Goal: Task Accomplishment & Management: Complete application form

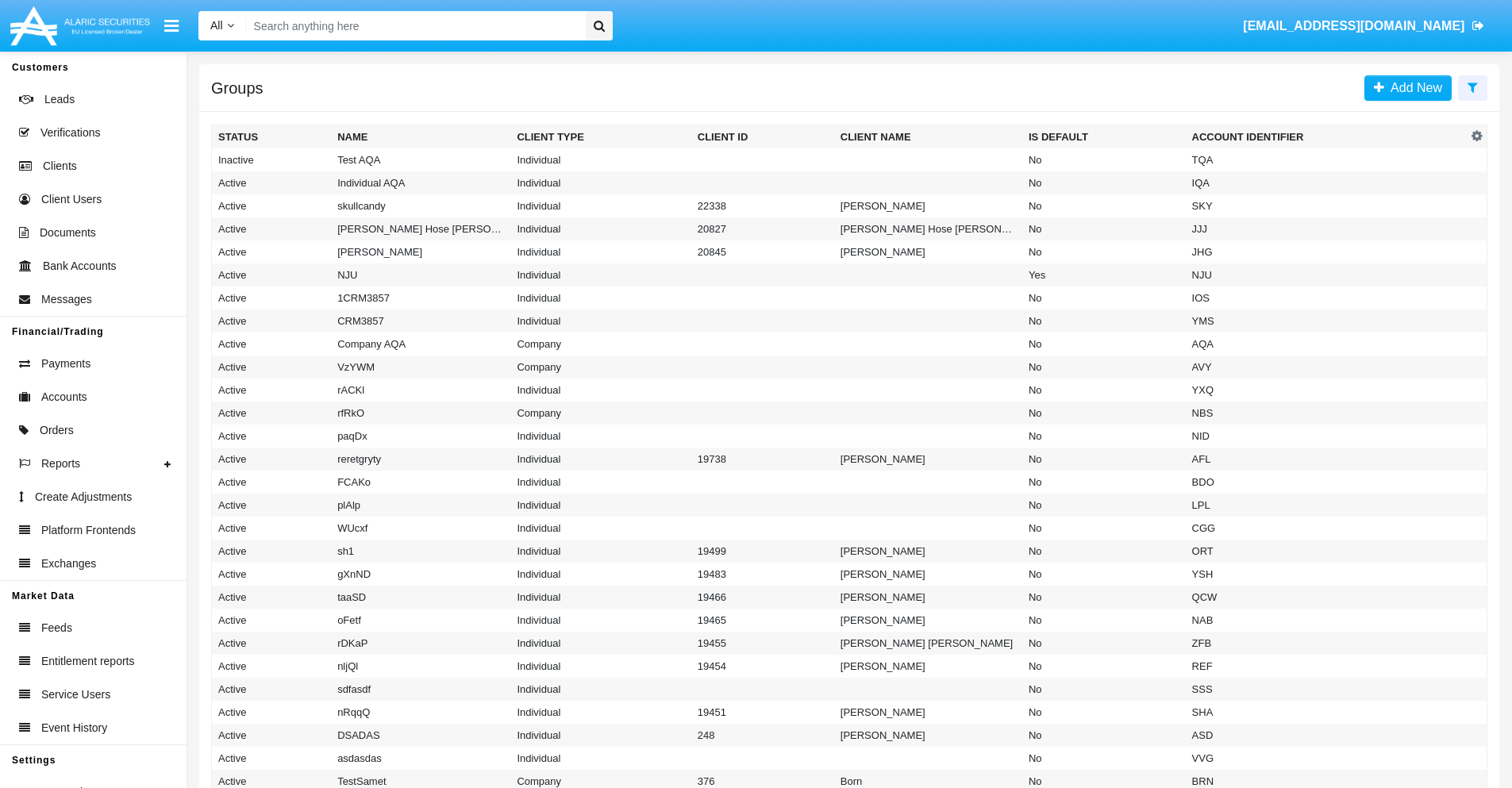
click at [1473, 87] on icon at bounding box center [1474, 87] width 10 height 13
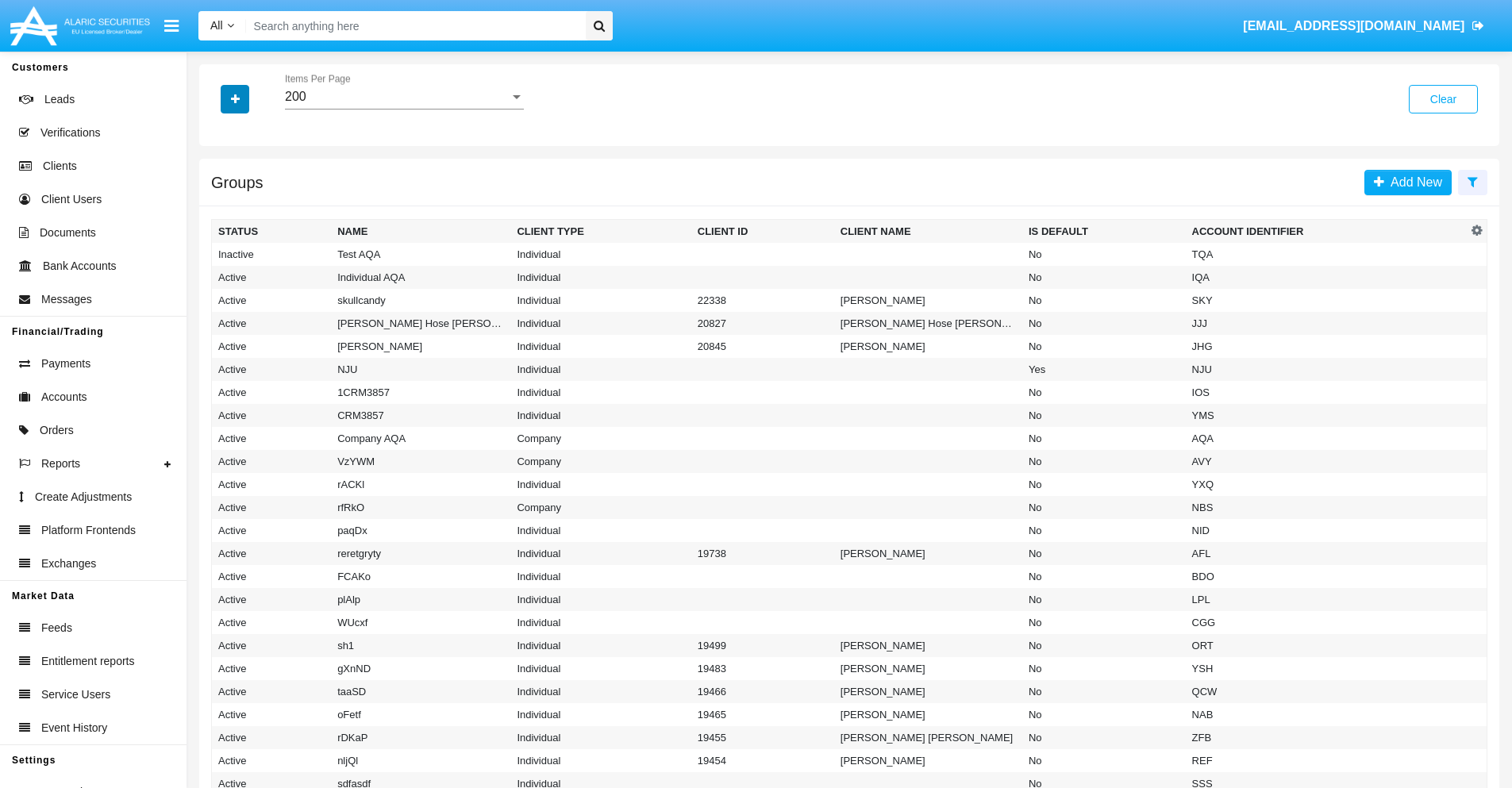
click at [235, 99] on icon "button" at bounding box center [235, 99] width 9 height 11
click at [279, 269] on span "Account Identifier" at bounding box center [280, 270] width 99 height 19
click at [219, 276] on input "Account Identifier" at bounding box center [218, 276] width 1 height 1
checkbox input "true"
click at [235, 99] on icon "button" at bounding box center [235, 99] width 9 height 11
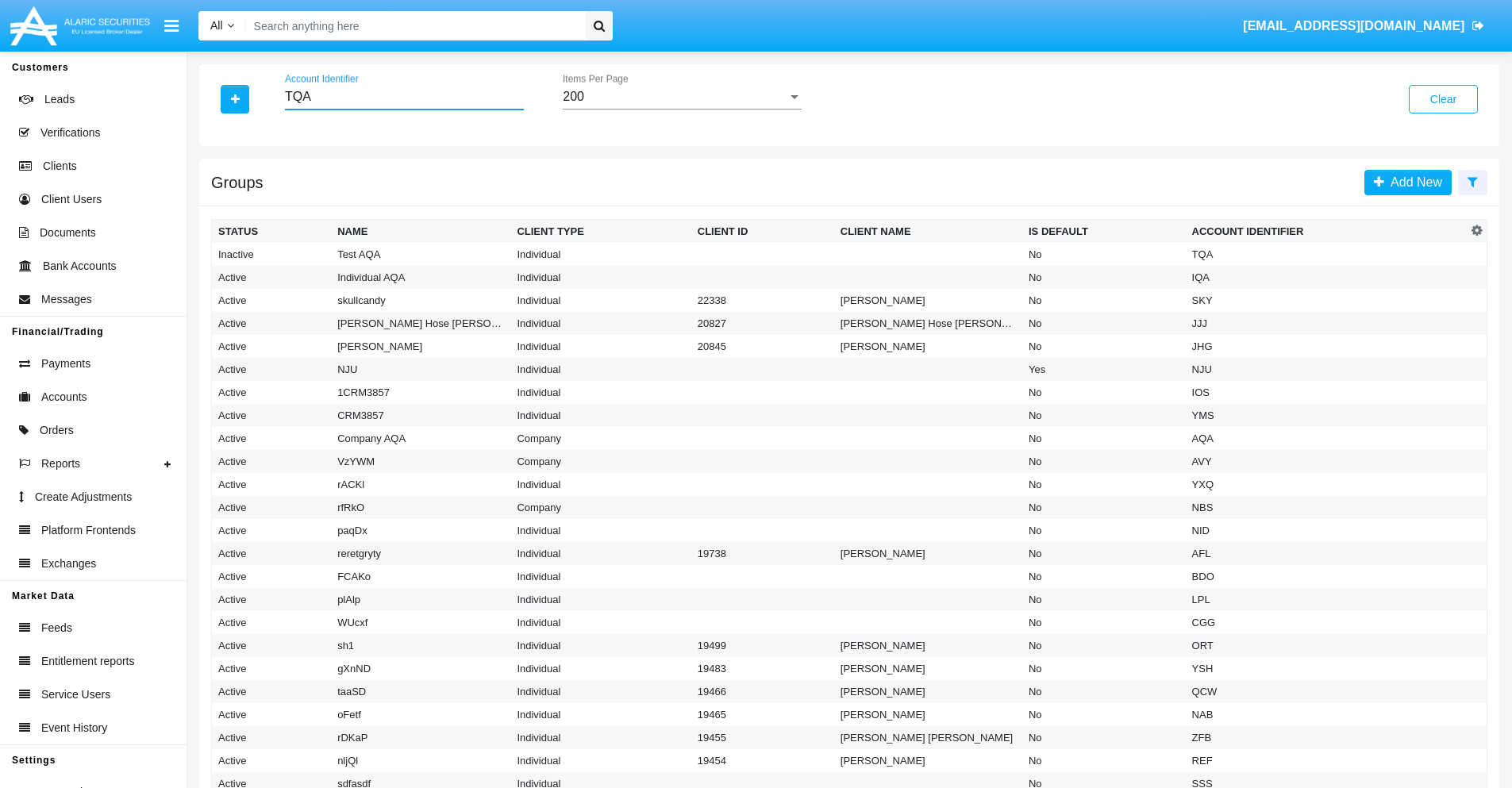
click at [404, 97] on input "TQA" at bounding box center [404, 97] width 239 height 14
type input "TQA"
click at [1326, 254] on td "TQA" at bounding box center [1327, 255] width 282 height 23
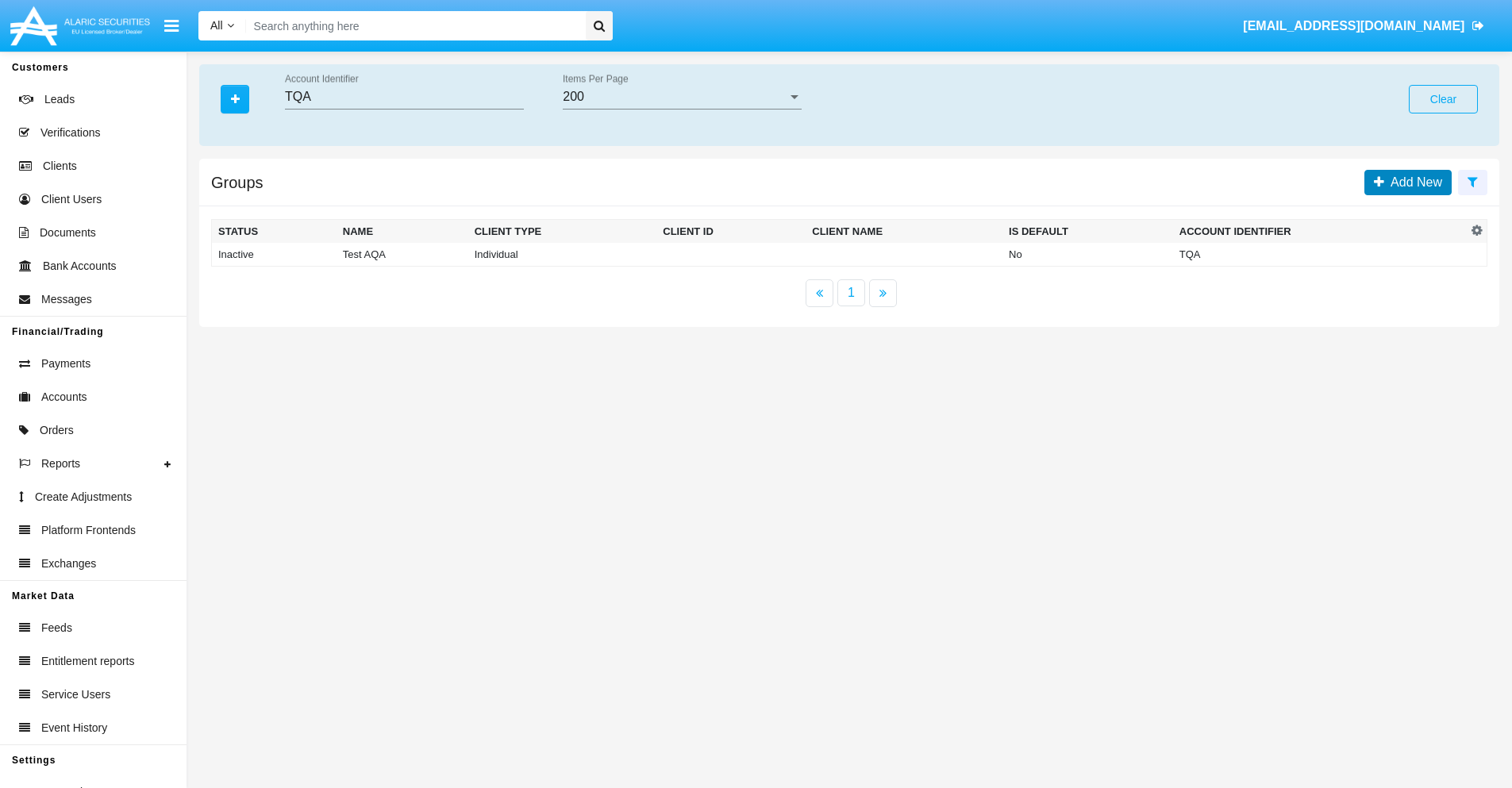
click at [1413, 182] on span "Add New" at bounding box center [1413, 182] width 58 height 13
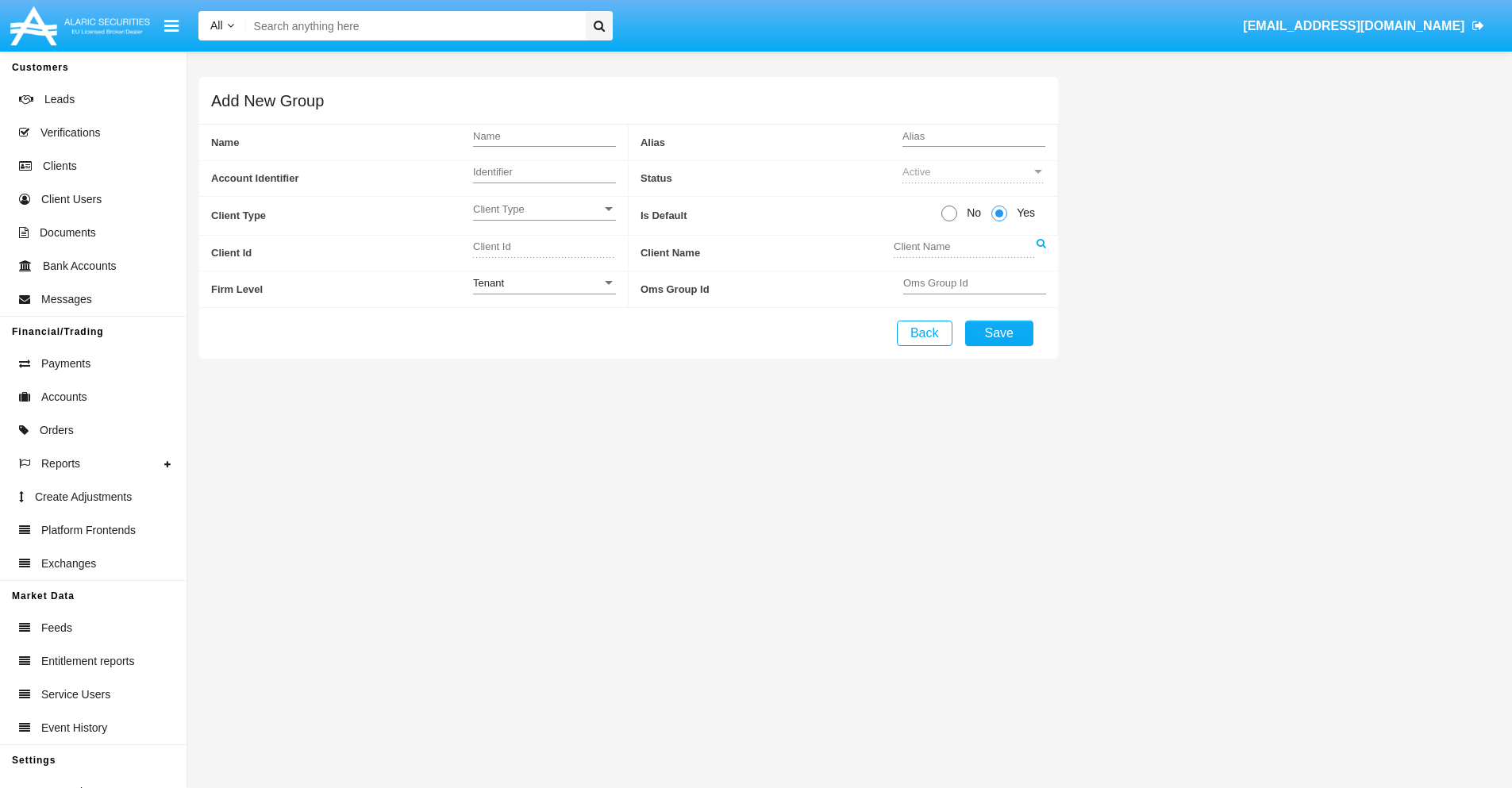
click at [971, 213] on span "No" at bounding box center [971, 213] width 28 height 17
click at [949, 221] on input "No" at bounding box center [948, 221] width 1 height 1
radio input "true"
click at [548, 282] on div "Tenant" at bounding box center [541, 282] width 129 height 13
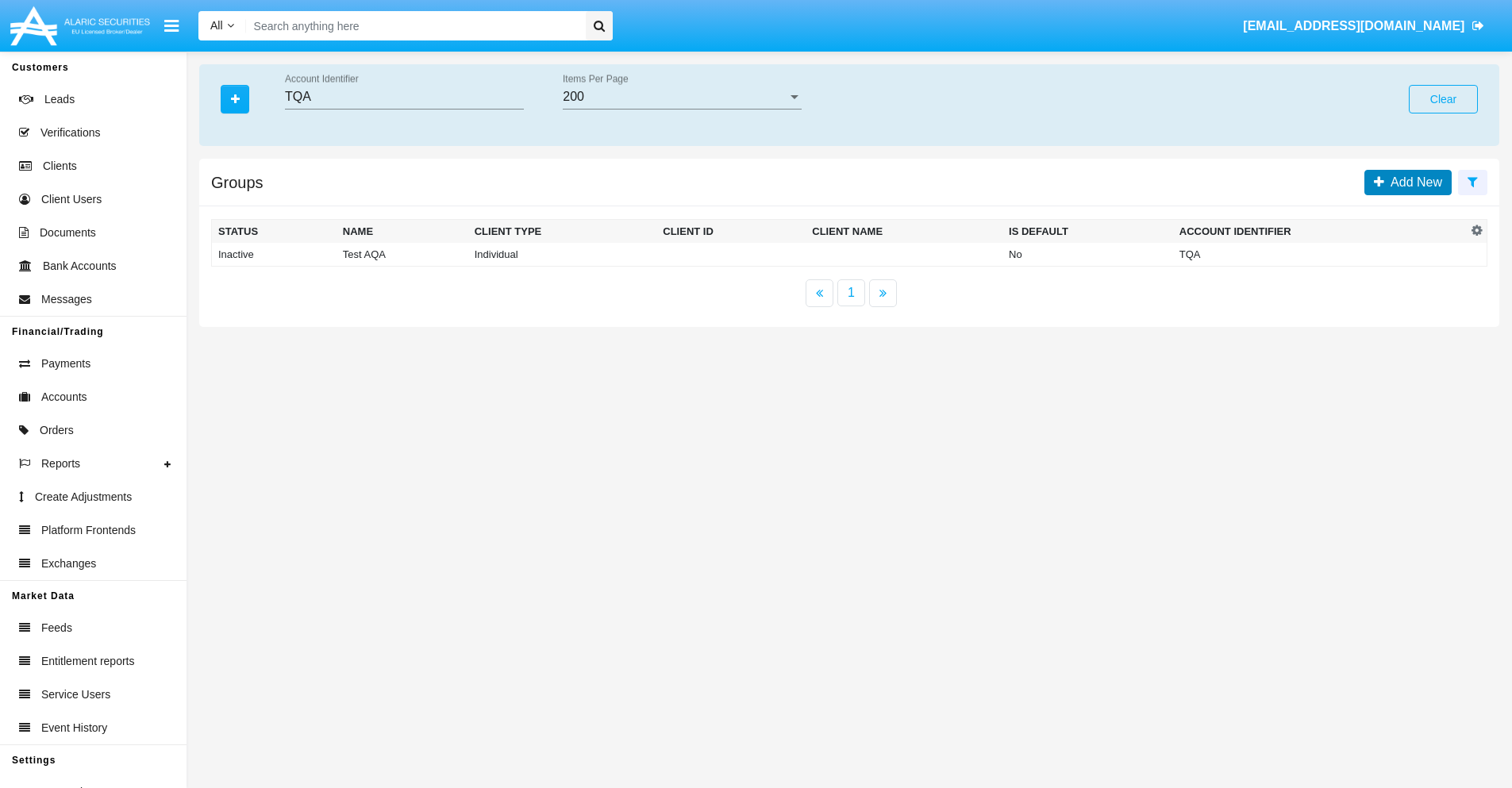
click at [1413, 182] on span "Add New" at bounding box center [1413, 182] width 58 height 13
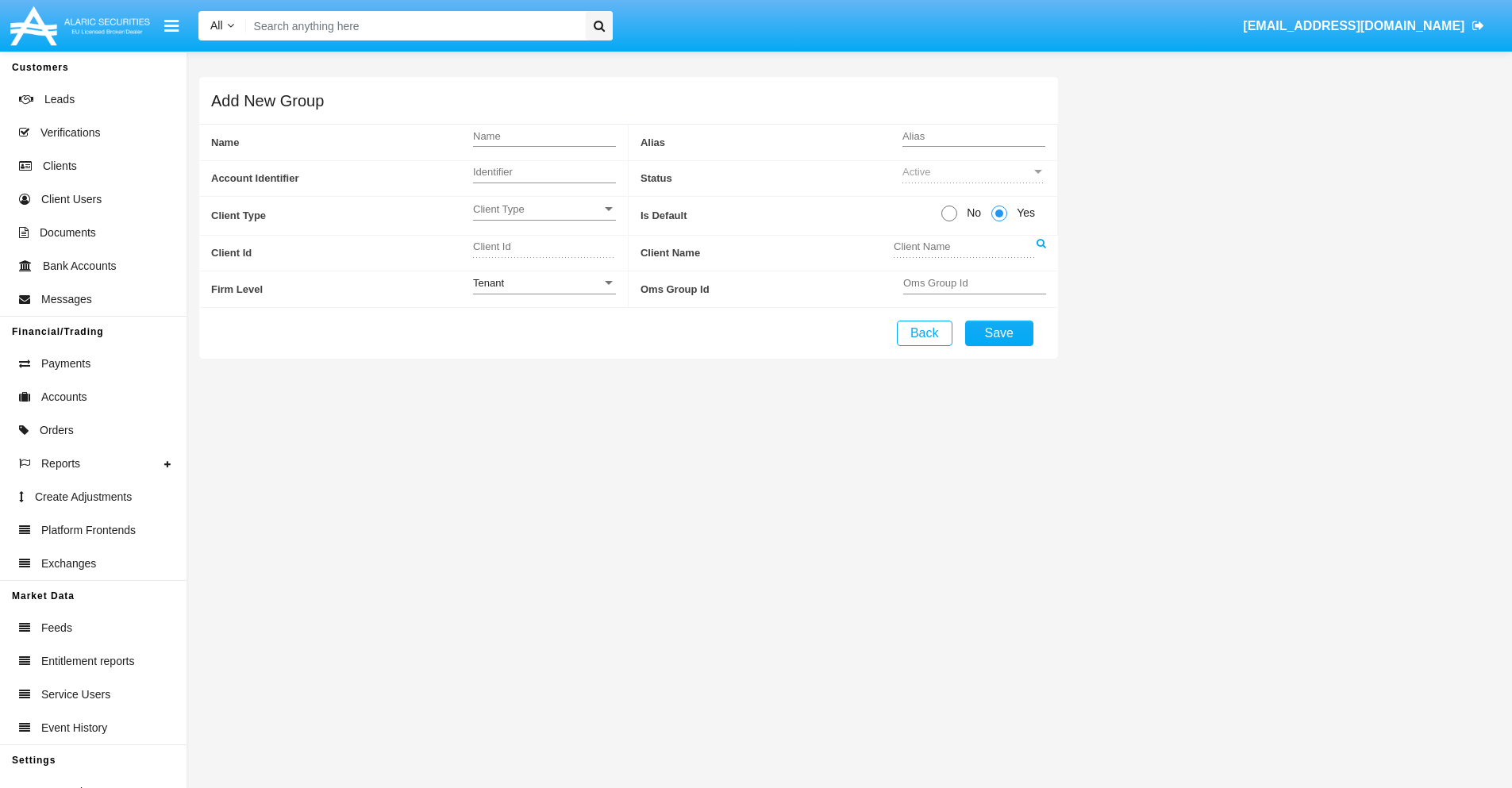
click at [971, 213] on span "No" at bounding box center [971, 213] width 28 height 17
click at [949, 221] on input "No" at bounding box center [948, 221] width 1 height 1
radio input "true"
click at [1032, 213] on span "Yes" at bounding box center [1031, 213] width 32 height 17
click at [1007, 221] on input "Yes" at bounding box center [1006, 221] width 1 height 1
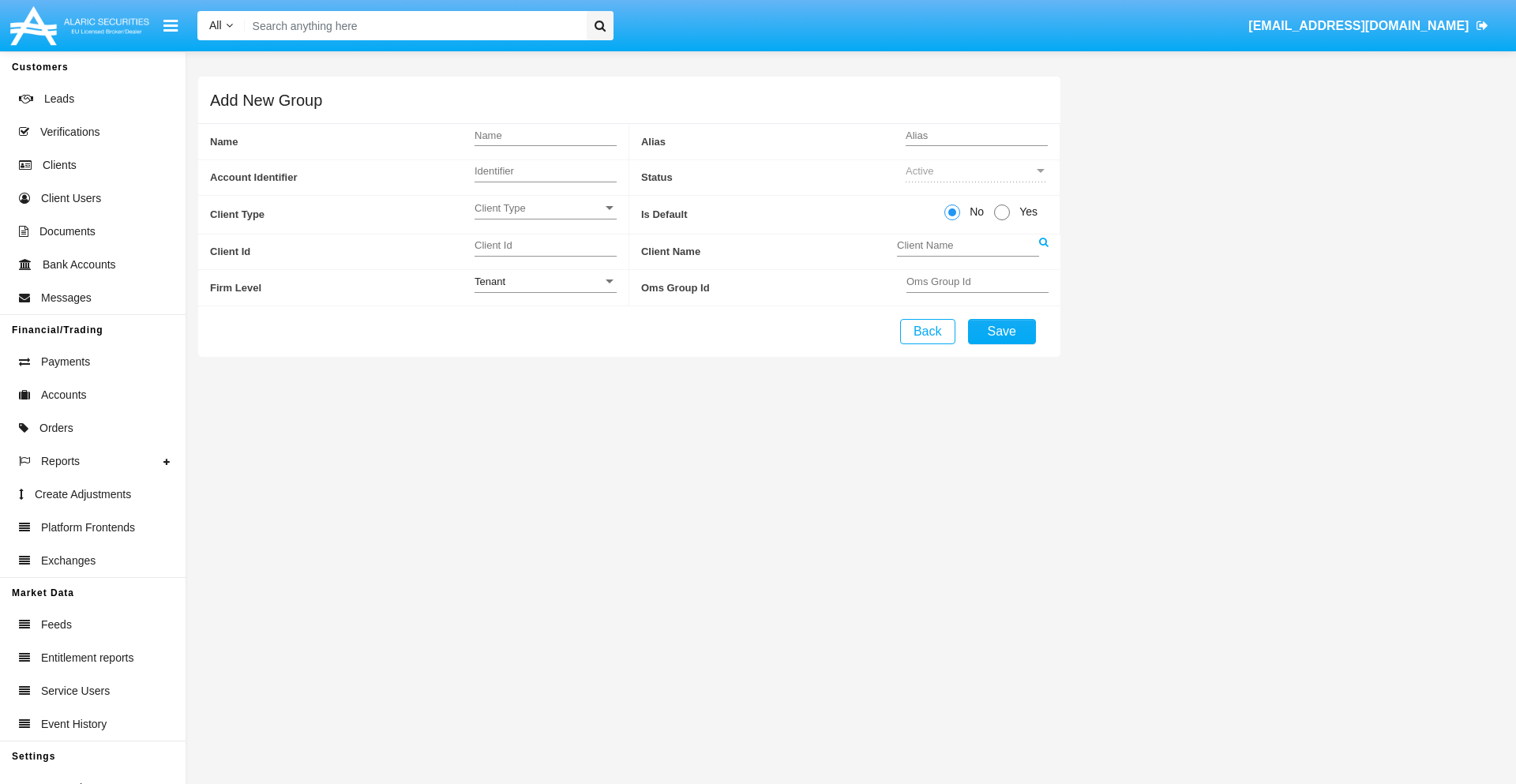
radio input "true"
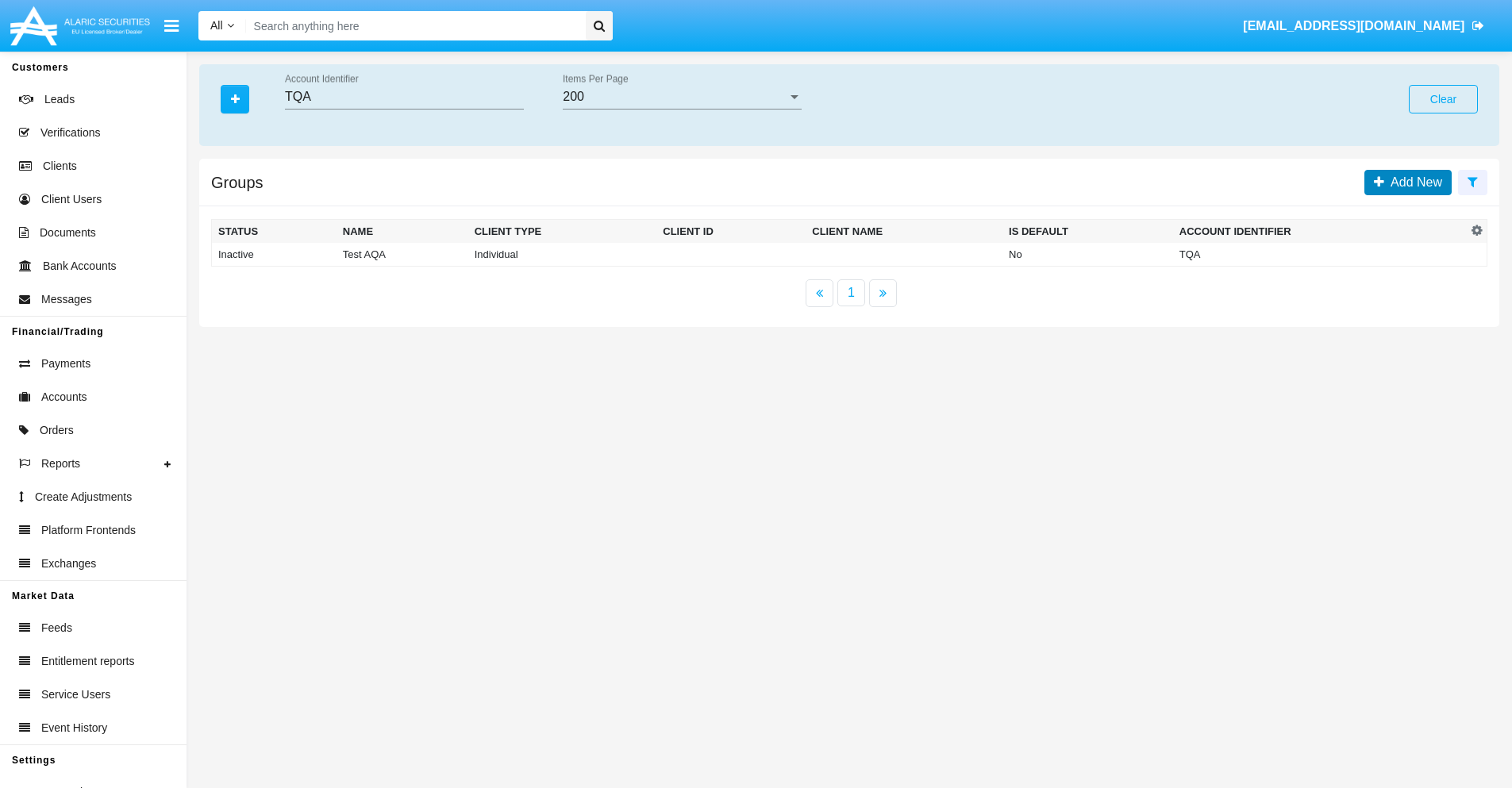
click at [1413, 182] on span "Add New" at bounding box center [1413, 182] width 58 height 13
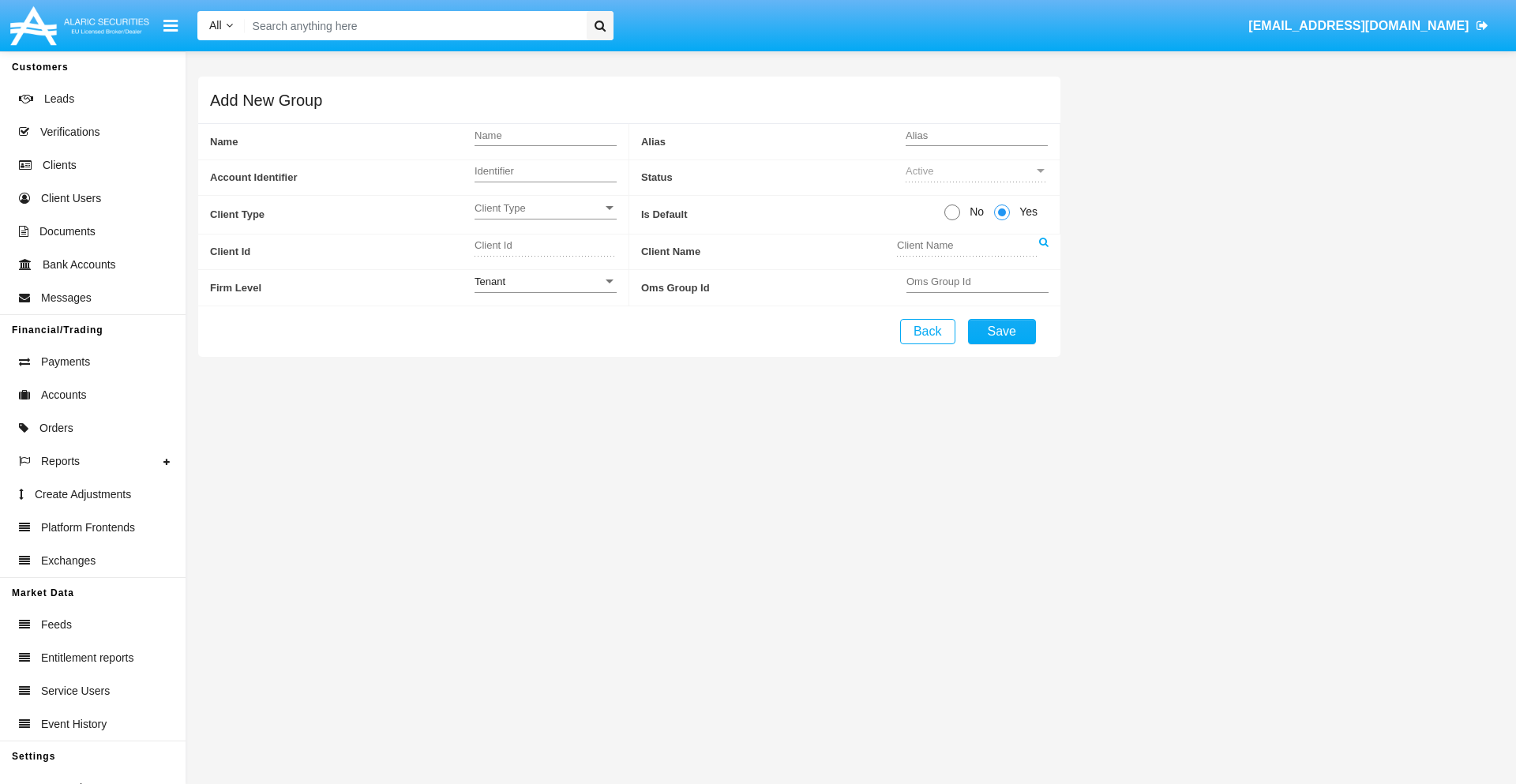
click at [974, 211] on span "No" at bounding box center [974, 211] width 28 height 17
click at [952, 220] on input "No" at bounding box center [951, 220] width 1 height 1
radio input "true"
click at [545, 208] on span "Client Type" at bounding box center [538, 207] width 128 height 13
click at [545, 217] on span "Individual" at bounding box center [545, 216] width 142 height 30
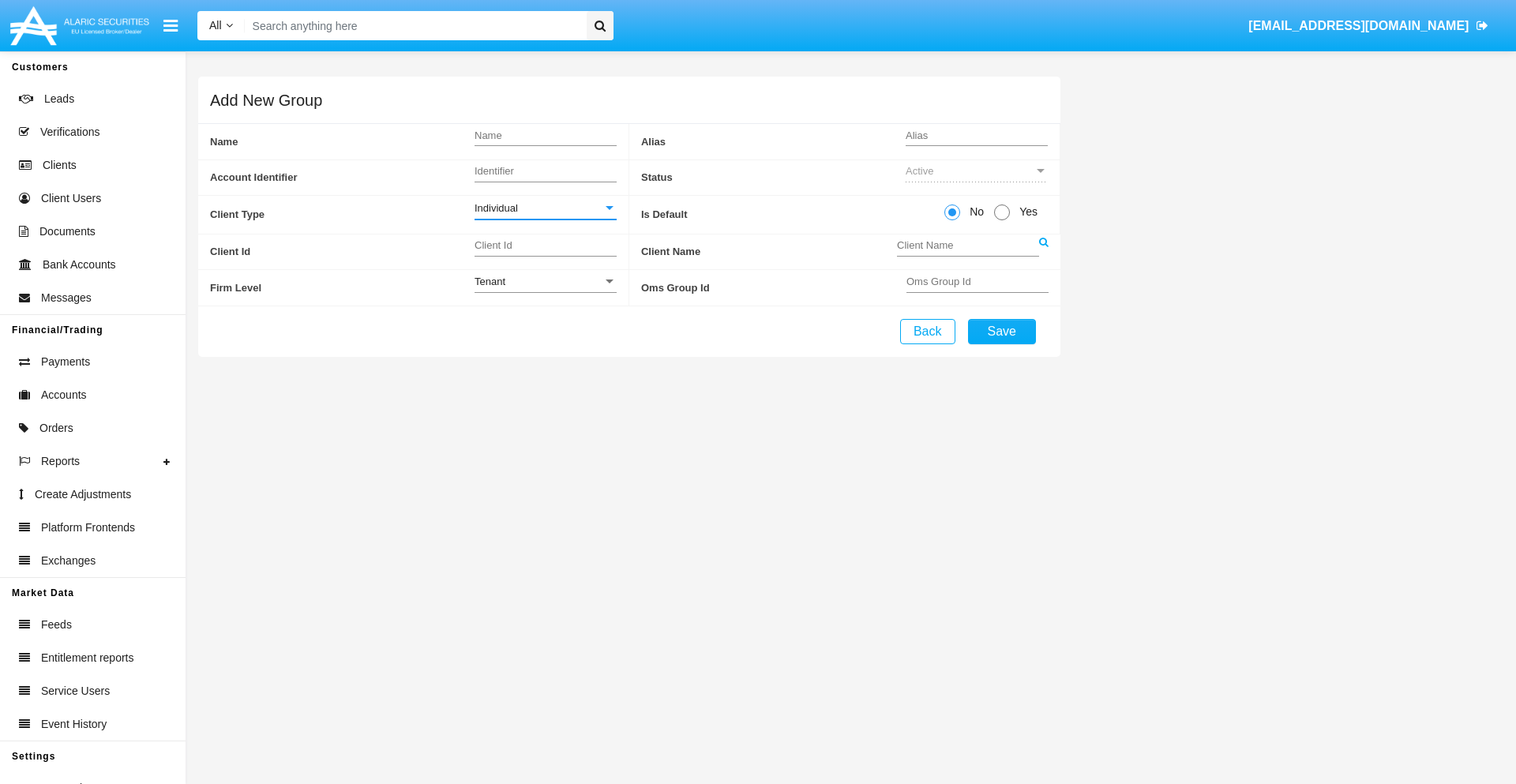
click at [1043, 251] on link at bounding box center [1043, 251] width 10 height 36
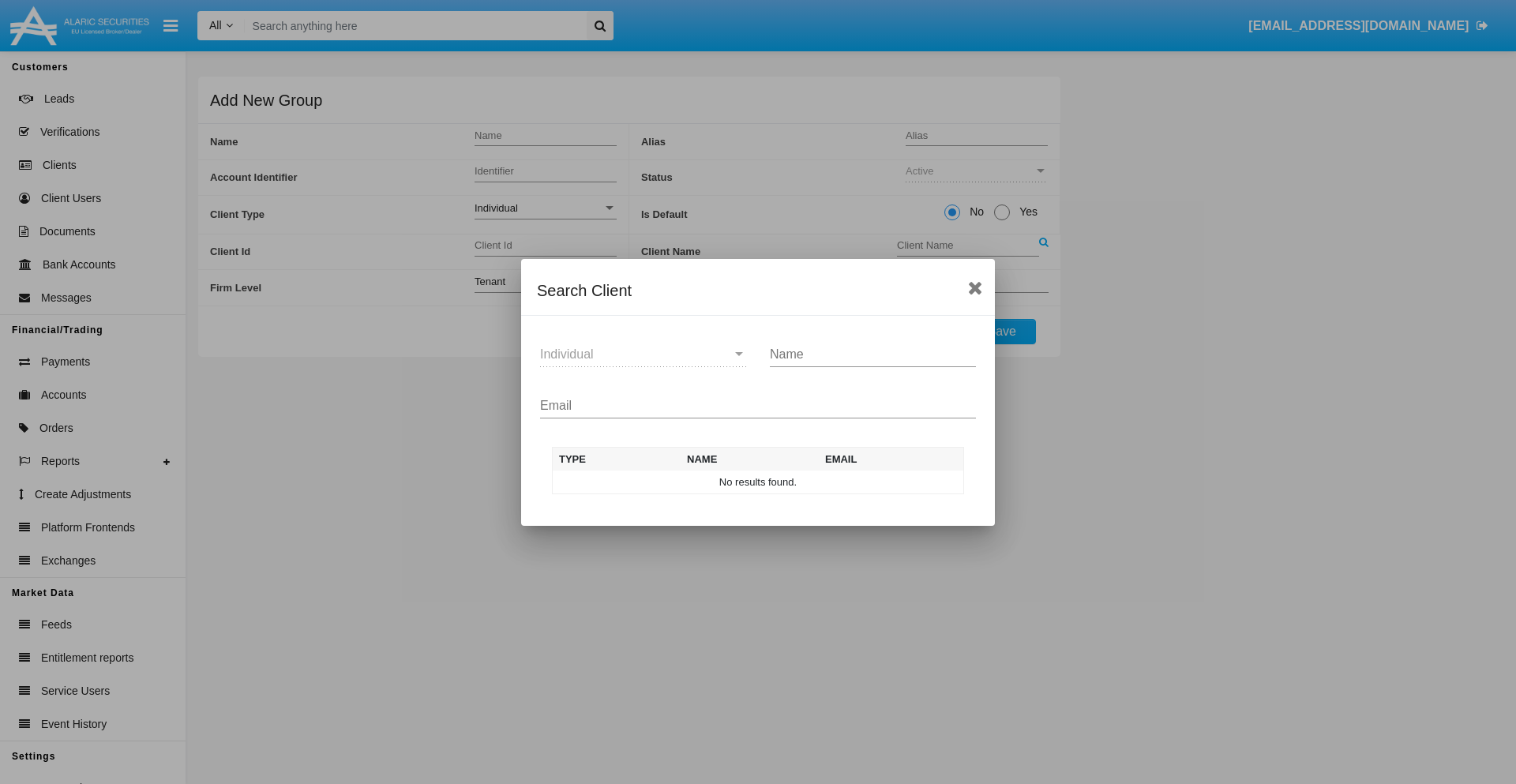
click at [758, 405] on input "Email" at bounding box center [758, 405] width 436 height 14
type input "test-user-owl@aqa.com"
